Goal: Transaction & Acquisition: Download file/media

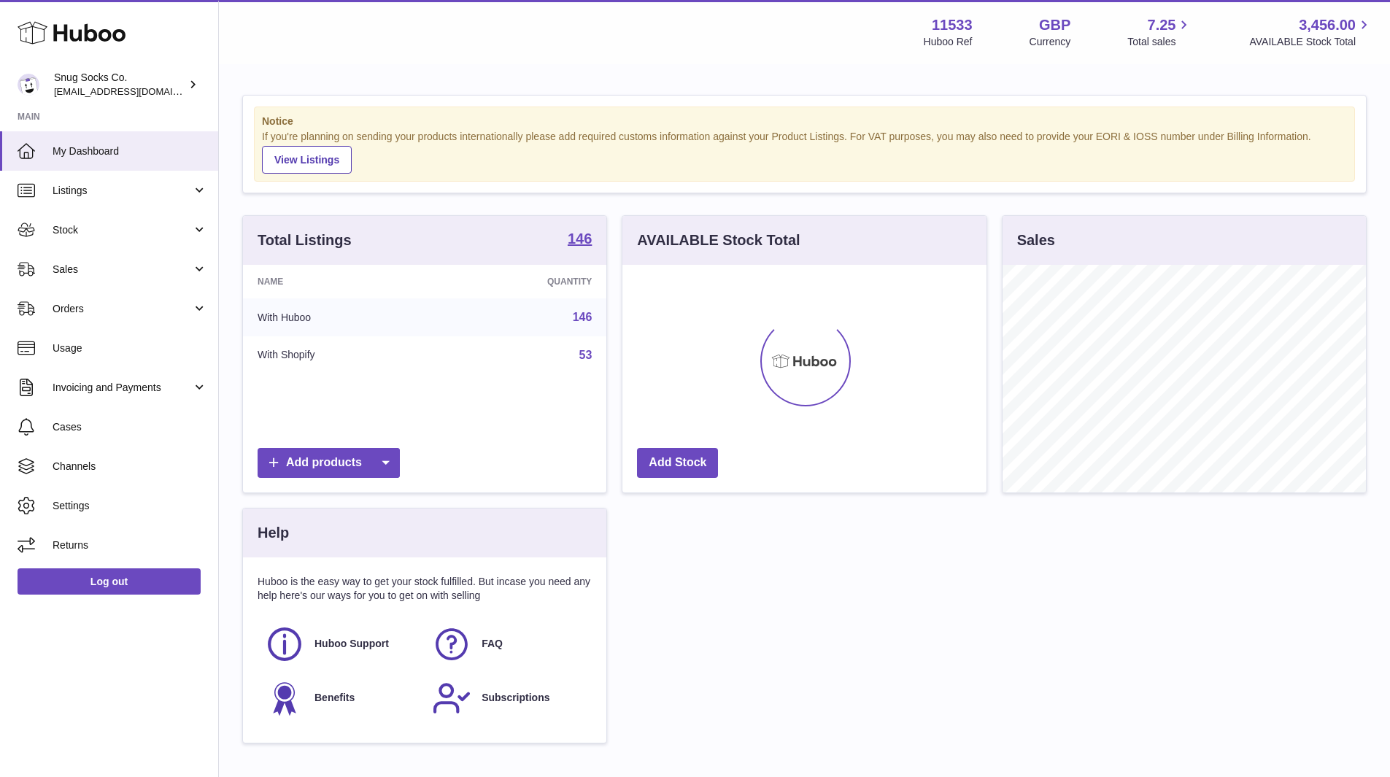
scroll to position [228, 364]
click at [125, 221] on link "Stock" at bounding box center [109, 229] width 218 height 39
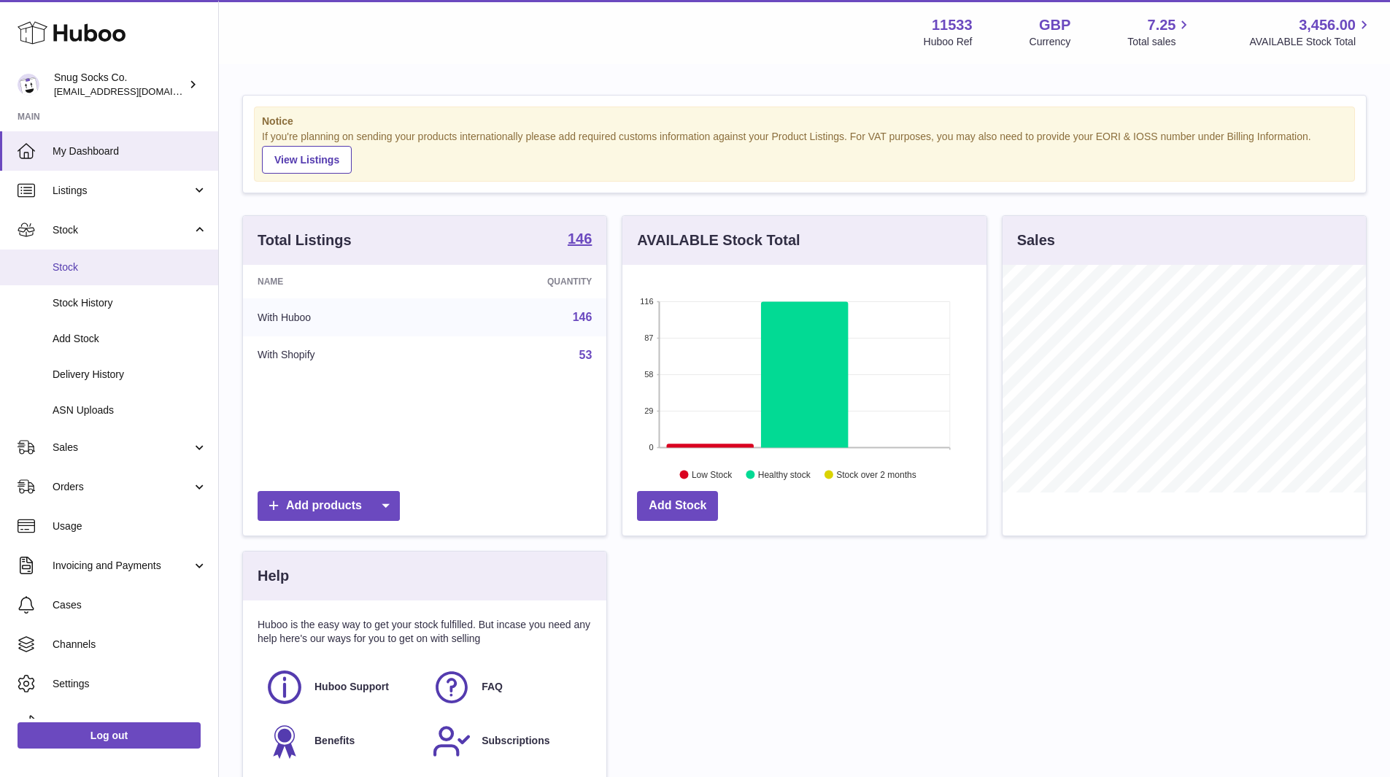
click at [125, 273] on span "Stock" at bounding box center [130, 267] width 155 height 14
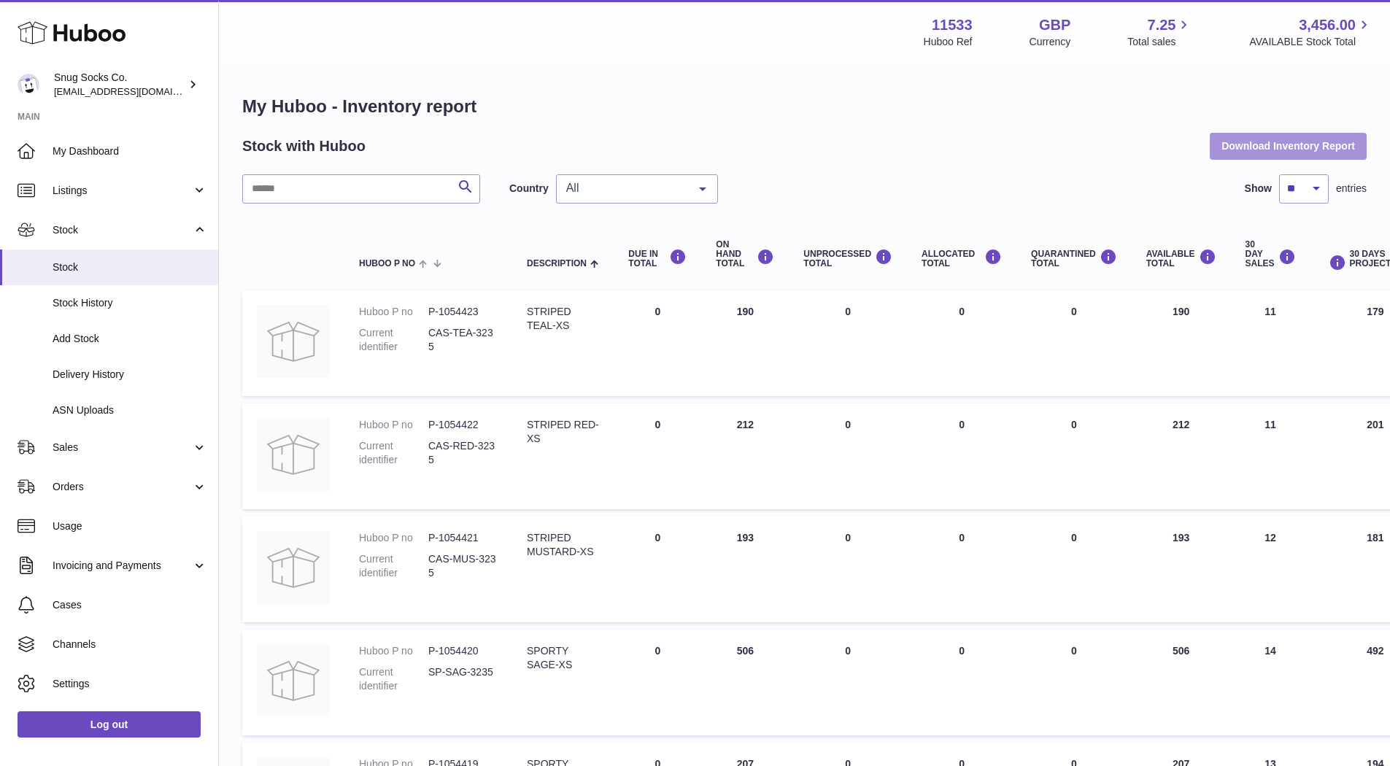
click at [1263, 140] on button "Download Inventory Report" at bounding box center [1287, 146] width 157 height 26
